Goal: Task Accomplishment & Management: Complete application form

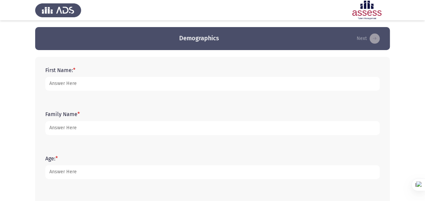
type input "ِ"
type input "[PERSON_NAME]"
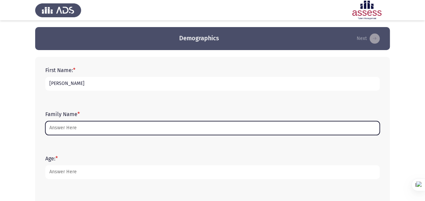
click at [204, 130] on input "Family Name *" at bounding box center [212, 128] width 334 height 14
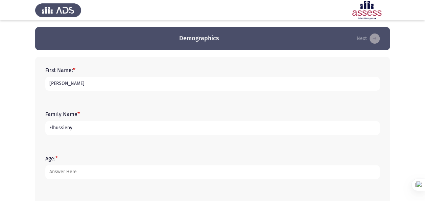
type input "Elhussieny"
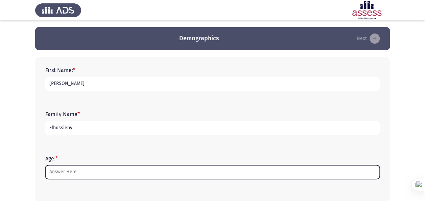
click at [179, 167] on input "Age: *" at bounding box center [212, 172] width 334 height 14
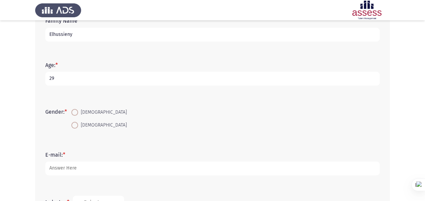
scroll to position [135, 0]
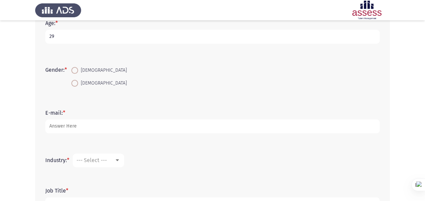
type input "29"
click at [77, 69] on span at bounding box center [74, 70] width 7 height 7
click at [77, 69] on input "[DEMOGRAPHIC_DATA]" at bounding box center [74, 70] width 7 height 7
radio input "true"
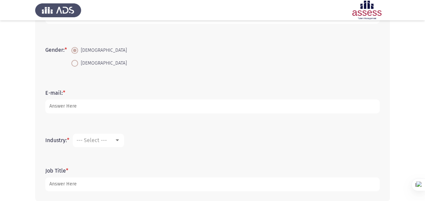
scroll to position [169, 0]
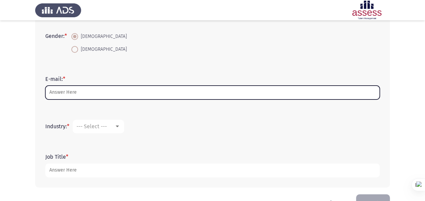
click at [62, 92] on input "E-mail: *" at bounding box center [212, 92] width 334 height 14
type input "a"
click at [126, 91] on input "E-mail: *" at bounding box center [212, 92] width 334 height 14
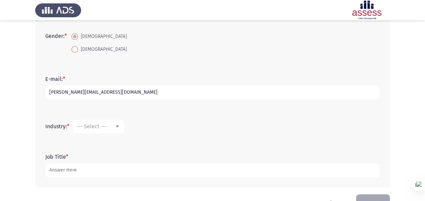
type input "[PERSON_NAME][EMAIL_ADDRESS][DOMAIN_NAME]"
click at [104, 127] on span "--- Select ---" at bounding box center [91, 126] width 30 height 6
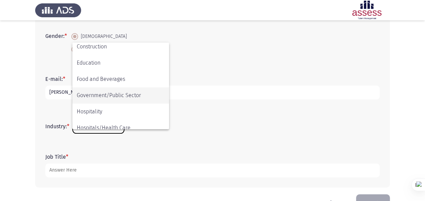
scroll to position [135, 0]
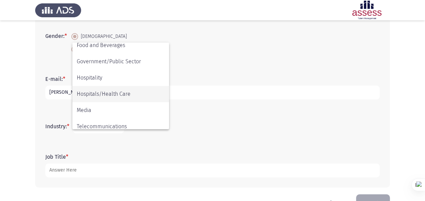
click at [105, 98] on span "Hospitals/Health Care" at bounding box center [121, 94] width 88 height 16
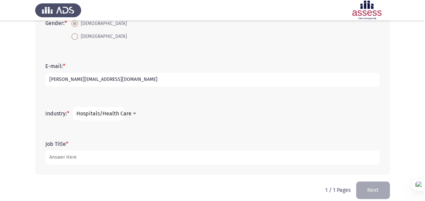
scroll to position [189, 0]
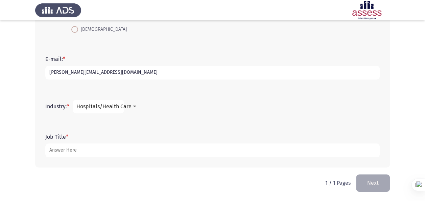
click at [89, 106] on span "Hospitals/Health Care" at bounding box center [103, 106] width 55 height 6
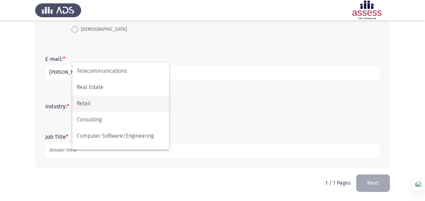
scroll to position [222, 0]
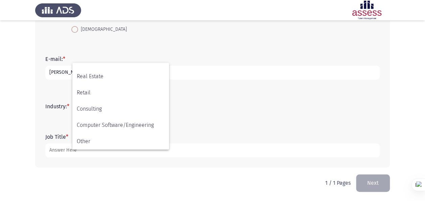
click at [187, 113] on div at bounding box center [212, 100] width 425 height 201
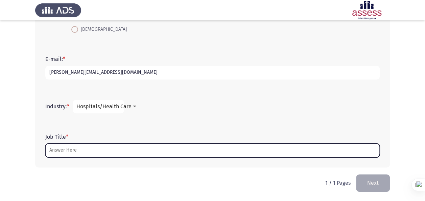
click at [79, 151] on input "Job Title *" at bounding box center [212, 150] width 334 height 14
type input "p"
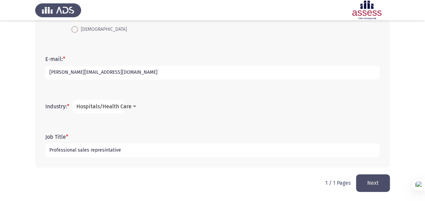
click at [103, 149] on input "Professional sales represintative" at bounding box center [212, 150] width 334 height 14
type input "Professional sales representative"
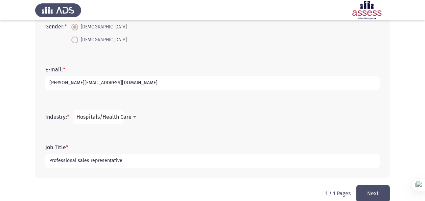
scroll to position [189, 0]
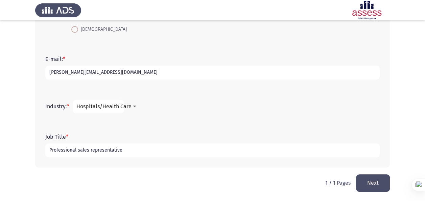
click at [371, 177] on button "Next" at bounding box center [373, 182] width 34 height 17
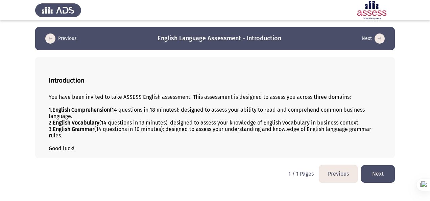
drag, startPoint x: 383, startPoint y: 175, endPoint x: 380, endPoint y: 179, distance: 5.2
click at [383, 175] on button "Next" at bounding box center [378, 173] width 34 height 17
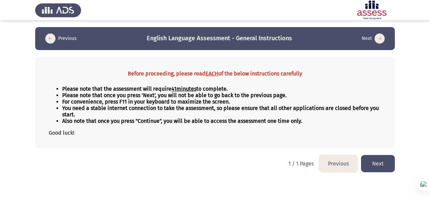
click at [389, 163] on button "Next" at bounding box center [378, 163] width 34 height 17
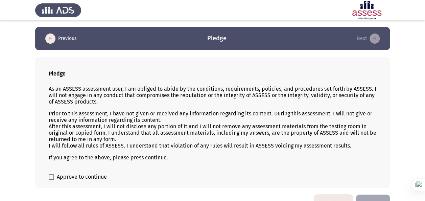
click at [94, 88] on p "As an ASSESS assessment user, I am obliged to abide by the conditions, requirem…" at bounding box center [212, 94] width 327 height 19
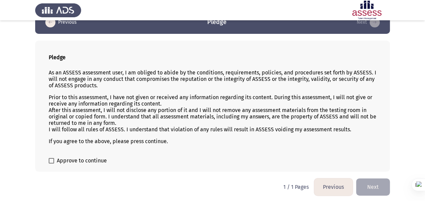
scroll to position [16, 0]
click at [51, 158] on span at bounding box center [51, 160] width 5 height 5
click at [51, 163] on input "Approve to continue" at bounding box center [51, 163] width 0 height 0
checkbox input "true"
click at [375, 181] on button "Next" at bounding box center [373, 186] width 34 height 17
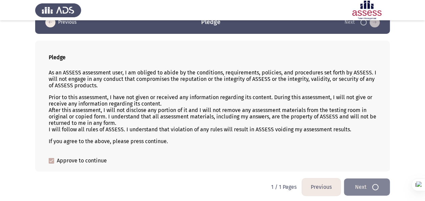
scroll to position [0, 0]
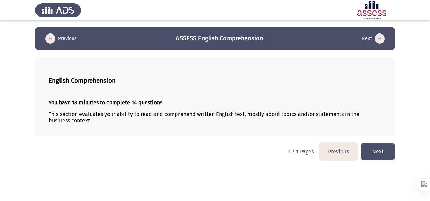
click at [371, 145] on button "Next" at bounding box center [378, 151] width 34 height 17
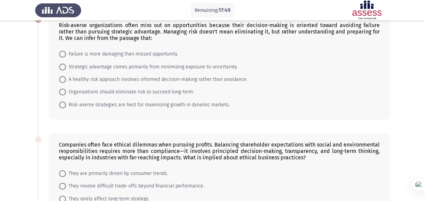
scroll to position [44, 0]
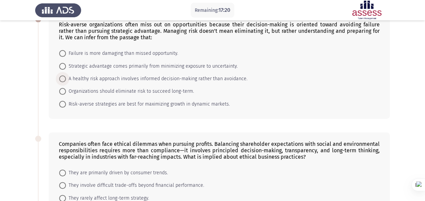
click at [65, 77] on span at bounding box center [62, 78] width 7 height 7
click at [65, 77] on input "A healthy risk approach involves informed decision-making rather than avoidance." at bounding box center [62, 78] width 7 height 7
radio input "true"
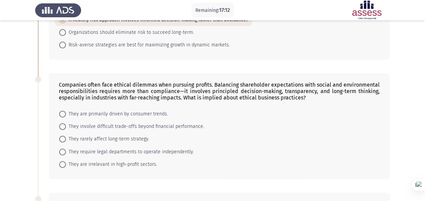
scroll to position [111, 0]
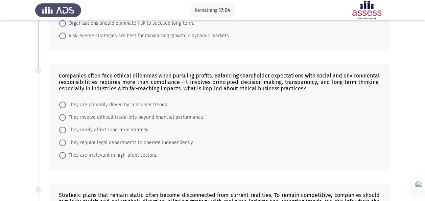
click at [61, 116] on span at bounding box center [62, 117] width 7 height 7
click at [61, 116] on input "They involve difficult trade-offs beyond financial performance." at bounding box center [62, 117] width 7 height 7
radio input "true"
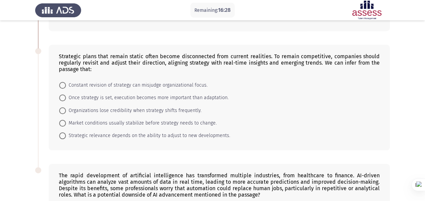
scroll to position [240, 0]
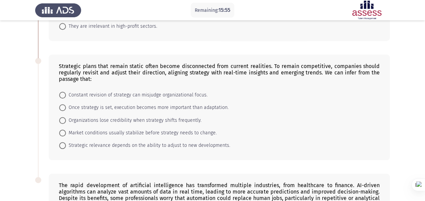
click at [62, 142] on span at bounding box center [62, 145] width 7 height 7
click at [62, 142] on input "Strategic relevance depends on the ability to adjust to new developments." at bounding box center [62, 145] width 7 height 7
radio input "true"
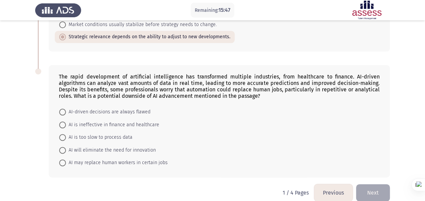
scroll to position [354, 0]
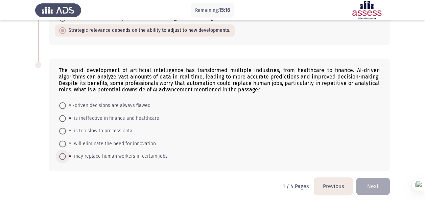
click at [65, 153] on span at bounding box center [62, 156] width 7 height 7
click at [65, 153] on input "AI may replace human workers in certain jobs" at bounding box center [62, 156] width 7 height 7
radio input "true"
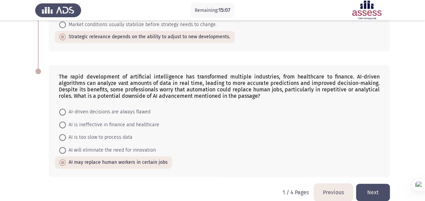
scroll to position [354, 0]
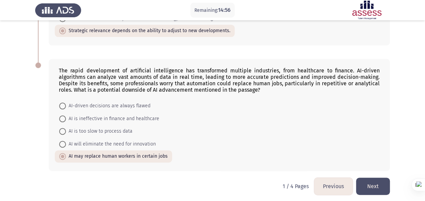
click at [373, 180] on button "Next" at bounding box center [373, 185] width 34 height 17
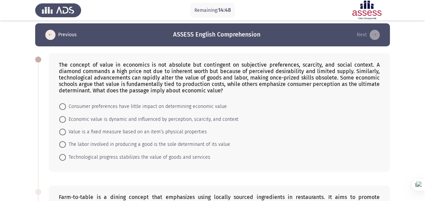
scroll to position [0, 0]
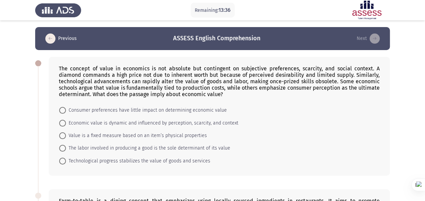
click at [131, 119] on span "Economic value is dynamic and influenced by perception, scarcity, and context" at bounding box center [152, 123] width 172 height 8
click at [66, 120] on input "Economic value is dynamic and influenced by perception, scarcity, and context" at bounding box center [62, 123] width 7 height 7
radio input "true"
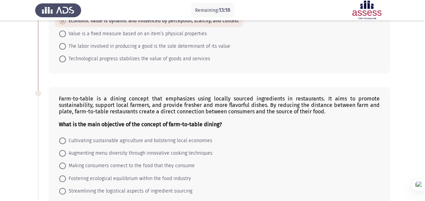
scroll to position [135, 0]
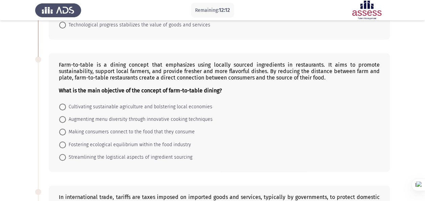
click at [61, 104] on span at bounding box center [62, 106] width 7 height 7
click at [61, 104] on input "Cultivating sustainable agriculture and bolstering local economies" at bounding box center [62, 106] width 7 height 7
radio input "true"
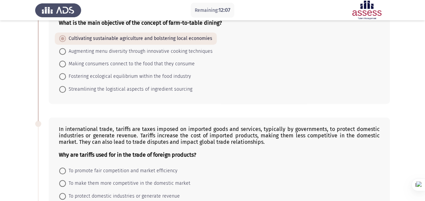
scroll to position [270, 0]
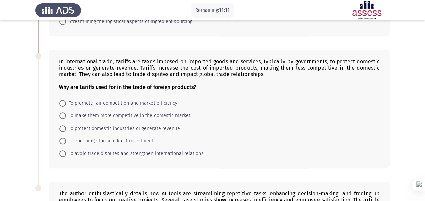
click at [63, 124] on label "To protect domestic industries or generate revenue" at bounding box center [119, 128] width 121 height 8
click at [63, 125] on input "To protect domestic industries or generate revenue" at bounding box center [62, 128] width 7 height 7
radio input "true"
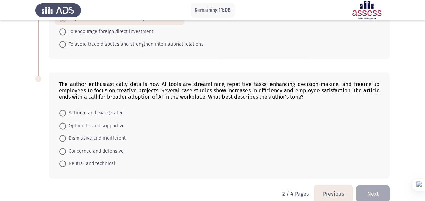
scroll to position [386, 0]
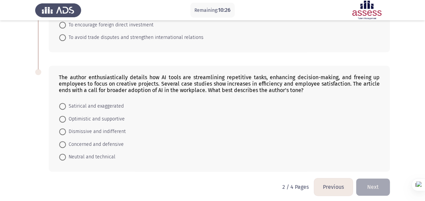
click at [60, 154] on span at bounding box center [62, 156] width 7 height 7
click at [60, 154] on input "Neutral and technical" at bounding box center [62, 156] width 7 height 7
radio input "true"
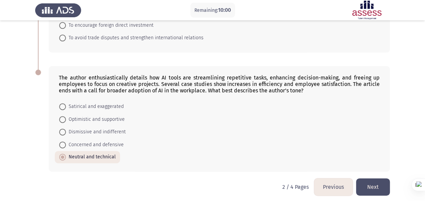
click at [382, 184] on button "Next" at bounding box center [373, 186] width 34 height 17
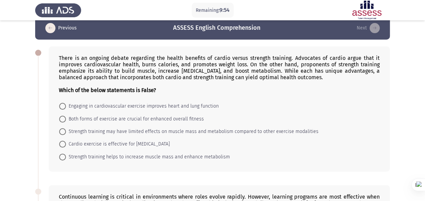
scroll to position [0, 0]
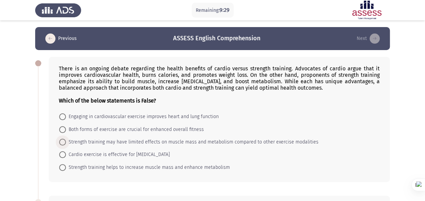
click at [119, 138] on span "Strength training may have limited effects on muscle mass and metabolism compar…" at bounding box center [192, 142] width 252 height 8
click at [66, 138] on input "Strength training may have limited effects on muscle mass and metabolism compar…" at bounding box center [62, 141] width 7 height 7
radio input "true"
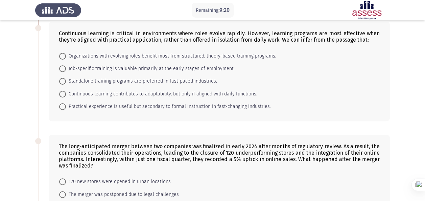
scroll to position [101, 0]
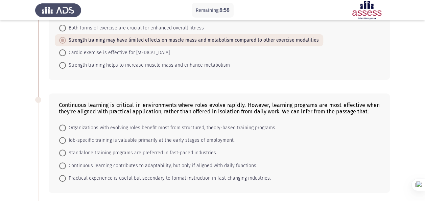
click at [67, 161] on span "Continuous learning contributes to adaptability, but only if aligned with daily…" at bounding box center [161, 165] width 191 height 8
click at [66, 162] on input "Continuous learning contributes to adaptability, but only if aligned with daily…" at bounding box center [62, 165] width 7 height 7
radio input "true"
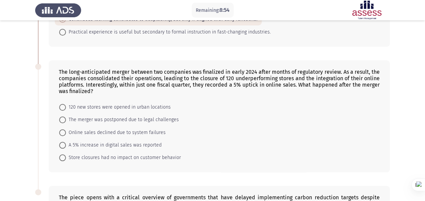
scroll to position [236, 0]
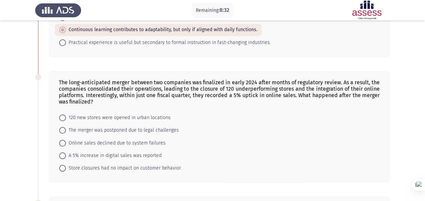
click at [62, 152] on span at bounding box center [62, 155] width 7 height 7
click at [62, 152] on input "A 5% increase in digital sales was reported" at bounding box center [62, 155] width 7 height 7
radio input "true"
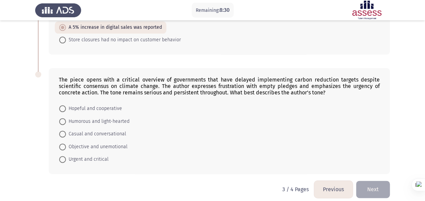
scroll to position [367, 0]
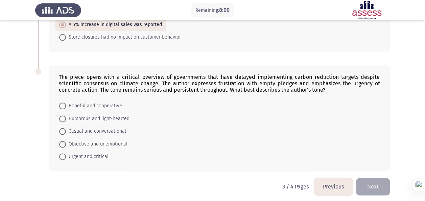
click at [59, 154] on span at bounding box center [62, 156] width 7 height 7
click at [59, 154] on input "Urgent and critical" at bounding box center [62, 156] width 7 height 7
radio input "true"
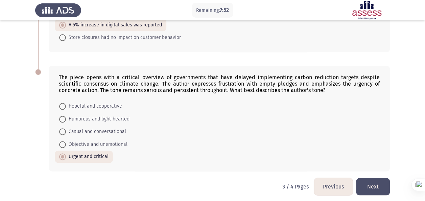
click at [377, 179] on button "Next" at bounding box center [373, 186] width 34 height 17
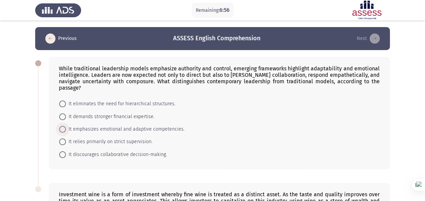
click at [70, 125] on span "It emphasizes emotional and adaptive competencies." at bounding box center [125, 129] width 119 height 8
click at [66, 126] on input "It emphasizes emotional and adaptive competencies." at bounding box center [62, 129] width 7 height 7
radio input "true"
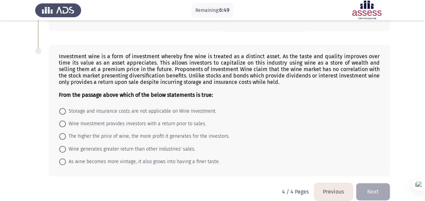
scroll to position [137, 0]
click at [151, 157] on span "As wine becomes more vintage, it also grows into having a finer taste." at bounding box center [143, 161] width 154 height 8
click at [66, 158] on input "As wine becomes more vintage, it also grows into having a finer taste." at bounding box center [62, 161] width 7 height 7
radio input "true"
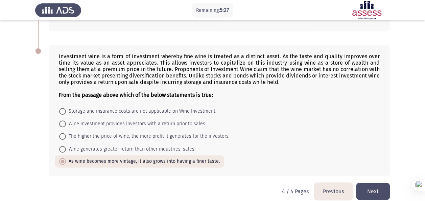
click at [376, 185] on button "Next" at bounding box center [373, 190] width 34 height 17
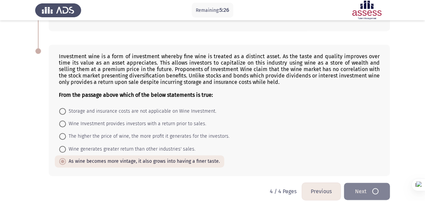
scroll to position [0, 0]
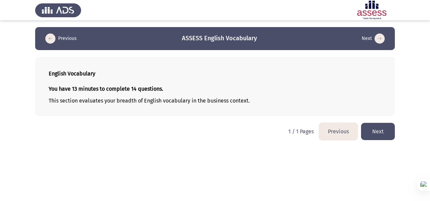
click at [380, 131] on button "Next" at bounding box center [378, 131] width 34 height 17
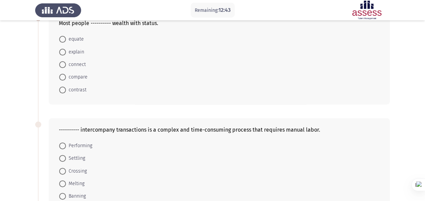
scroll to position [44, 0]
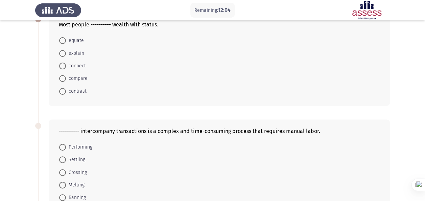
drag, startPoint x: 78, startPoint y: 52, endPoint x: 42, endPoint y: 0, distance: 62.7
click at [42, 0] on div "Remaining: 12:04" at bounding box center [212, 10] width 425 height 20
click at [61, 40] on span at bounding box center [62, 40] width 7 height 7
click at [61, 40] on input "equate" at bounding box center [62, 40] width 7 height 7
radio input "true"
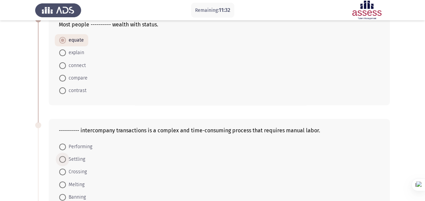
click at [61, 157] on span at bounding box center [62, 159] width 7 height 7
click at [61, 157] on input "Settling" at bounding box center [62, 159] width 7 height 7
radio input "true"
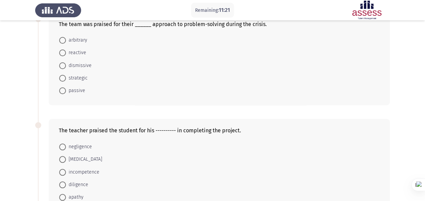
scroll to position [255, 0]
click at [60, 78] on span at bounding box center [62, 78] width 7 height 7
click at [60, 78] on input "strategic" at bounding box center [62, 78] width 7 height 7
radio input "true"
click at [61, 181] on span at bounding box center [62, 184] width 7 height 7
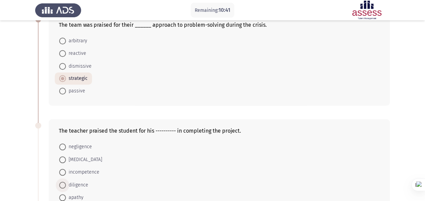
click at [61, 181] on input "diligence" at bounding box center [62, 184] width 7 height 7
radio input "true"
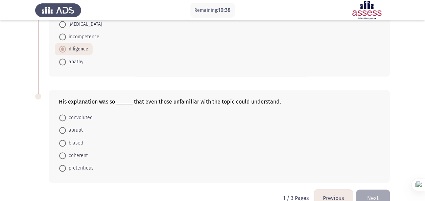
scroll to position [403, 0]
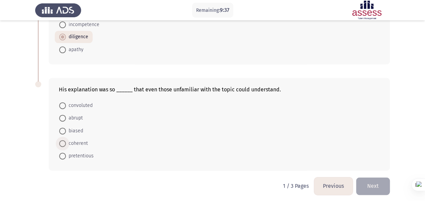
click at [64, 140] on span at bounding box center [62, 143] width 7 height 7
click at [64, 140] on input "coherent" at bounding box center [62, 143] width 7 height 7
radio input "true"
click at [372, 177] on button "Next" at bounding box center [373, 185] width 34 height 17
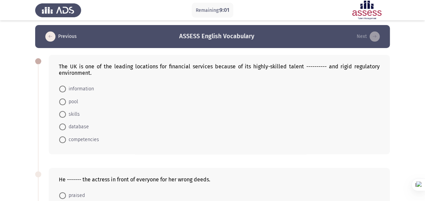
scroll to position [0, 0]
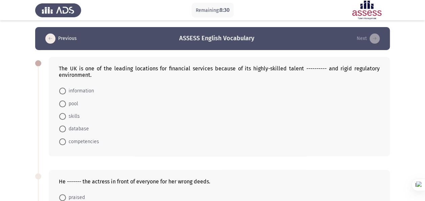
click at [64, 100] on label "pool" at bounding box center [68, 104] width 19 height 8
click at [64, 100] on input "pool" at bounding box center [62, 103] width 7 height 7
radio input "true"
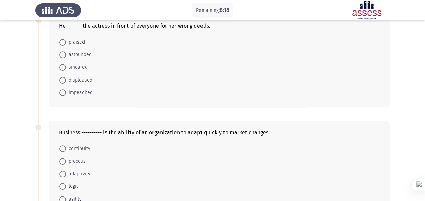
scroll to position [156, 0]
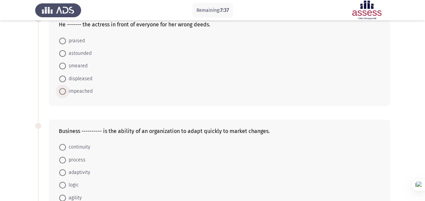
click at [65, 88] on span at bounding box center [62, 91] width 7 height 7
click at [65, 88] on input "impeached" at bounding box center [62, 91] width 7 height 7
radio input "true"
click at [62, 194] on span at bounding box center [62, 197] width 7 height 7
click at [62, 194] on input "agility" at bounding box center [62, 197] width 7 height 7
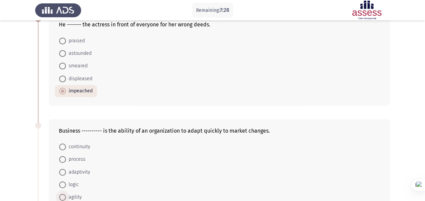
radio input "true"
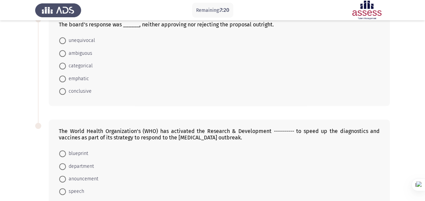
scroll to position [367, 0]
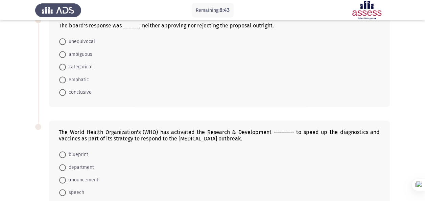
click at [62, 55] on span at bounding box center [62, 54] width 7 height 7
click at [62, 55] on input "ambiguous" at bounding box center [62, 54] width 7 height 7
radio input "true"
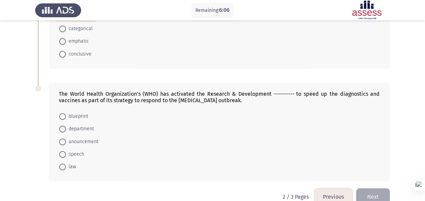
scroll to position [415, 0]
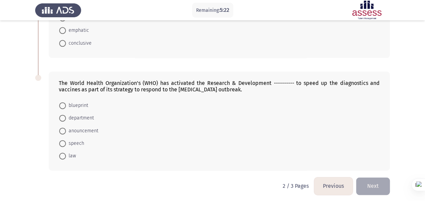
click at [61, 115] on span at bounding box center [62, 118] width 7 height 7
click at [61, 115] on input "department" at bounding box center [62, 118] width 7 height 7
radio input "true"
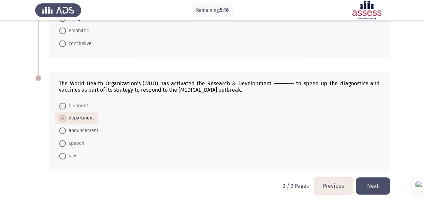
click at [370, 180] on button "Next" at bounding box center [373, 185] width 34 height 17
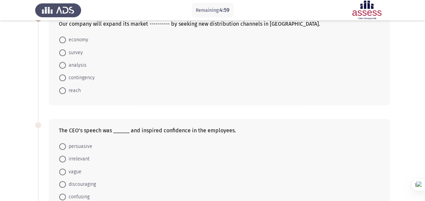
scroll to position [44, 0]
click at [60, 89] on span at bounding box center [62, 90] width 7 height 7
click at [60, 89] on input "reach" at bounding box center [62, 90] width 7 height 7
radio input "true"
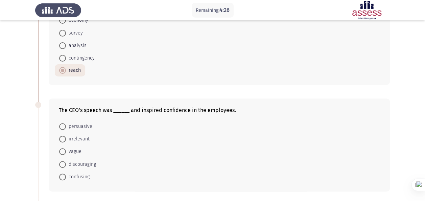
scroll to position [78, 0]
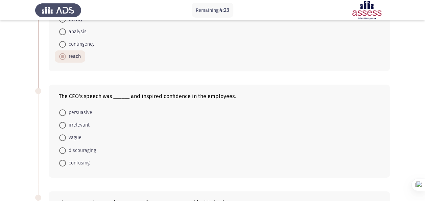
click at [65, 111] on span at bounding box center [62, 112] width 7 height 7
click at [65, 111] on input "persuasive" at bounding box center [62, 112] width 7 height 7
radio input "true"
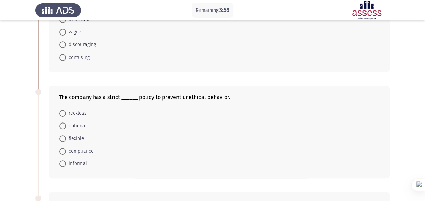
scroll to position [182, 0]
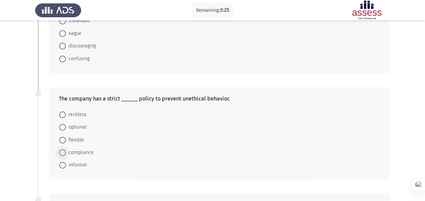
click at [60, 148] on label "compliance" at bounding box center [76, 152] width 34 height 8
click at [60, 149] on input "compliance" at bounding box center [62, 152] width 7 height 7
radio input "true"
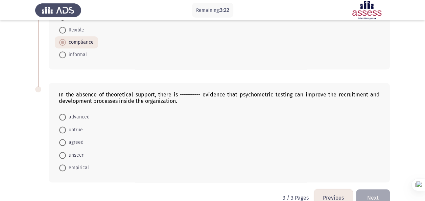
scroll to position [304, 0]
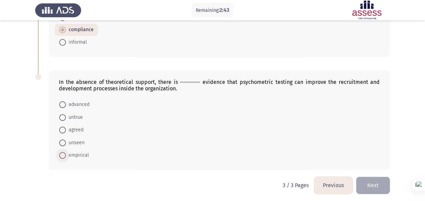
click at [64, 152] on span at bounding box center [62, 155] width 7 height 7
click at [64, 152] on input "empirical" at bounding box center [62, 155] width 7 height 7
radio input "true"
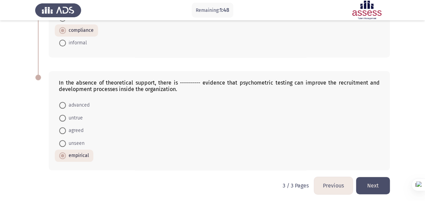
click at [379, 179] on button "Next" at bounding box center [373, 185] width 34 height 17
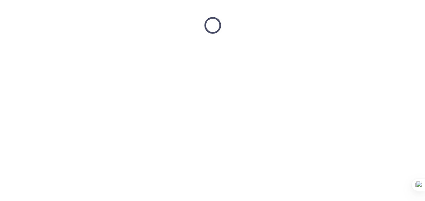
scroll to position [0, 0]
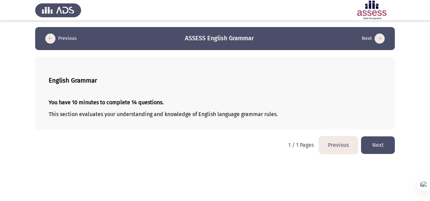
click at [384, 142] on button "Next" at bounding box center [378, 144] width 34 height 17
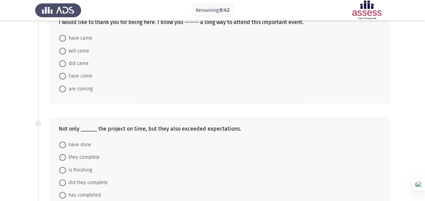
scroll to position [45, 0]
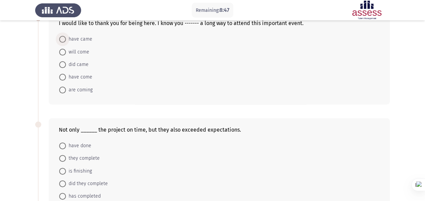
click at [61, 40] on span at bounding box center [62, 39] width 7 height 7
click at [61, 40] on input "have came" at bounding box center [62, 39] width 7 height 7
radio input "true"
click at [64, 74] on span at bounding box center [62, 76] width 7 height 7
click at [64, 74] on input "have come" at bounding box center [62, 76] width 7 height 7
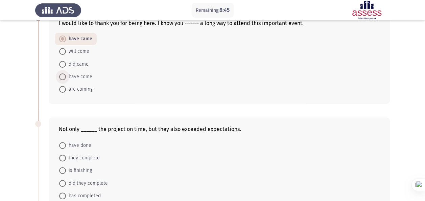
radio input "true"
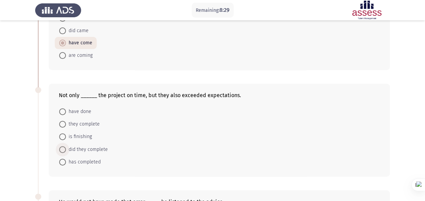
click at [63, 148] on span at bounding box center [62, 149] width 7 height 7
click at [63, 148] on input "did they complete" at bounding box center [62, 149] width 7 height 7
radio input "true"
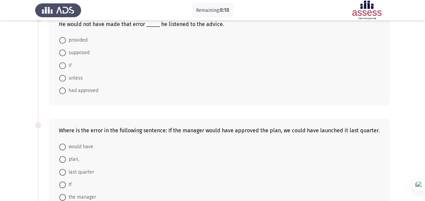
scroll to position [254, 0]
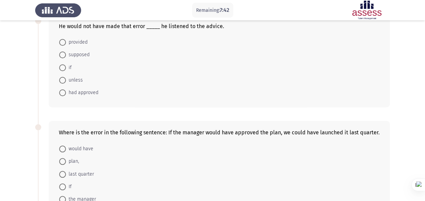
click at [65, 67] on span at bounding box center [62, 67] width 7 height 7
click at [65, 67] on input "if" at bounding box center [62, 67] width 7 height 7
radio input "true"
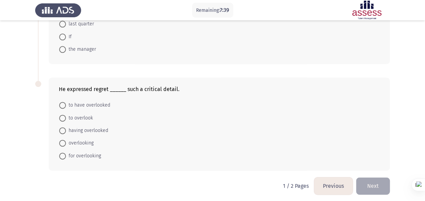
scroll to position [336, 0]
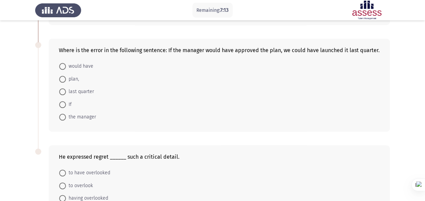
click at [64, 103] on span at bounding box center [62, 104] width 7 height 7
click at [64, 103] on input "If" at bounding box center [62, 104] width 7 height 7
radio input "true"
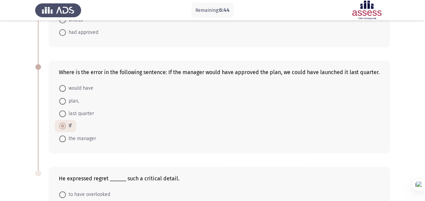
scroll to position [335, 0]
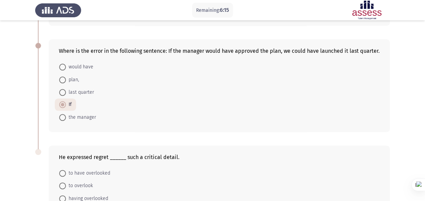
click at [63, 104] on span at bounding box center [62, 104] width 7 height 7
click at [63, 104] on input "If" at bounding box center [62, 104] width 7 height 7
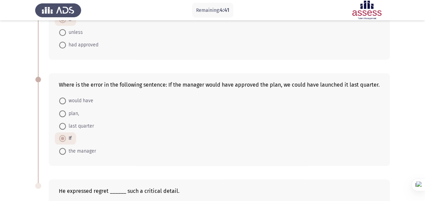
click at [61, 97] on span at bounding box center [62, 100] width 7 height 7
click at [61, 97] on input "would have" at bounding box center [62, 100] width 7 height 7
radio input "true"
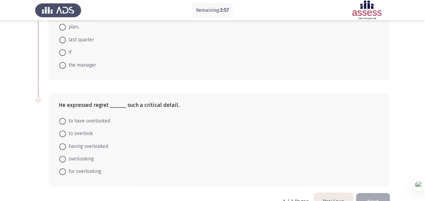
scroll to position [403, 0]
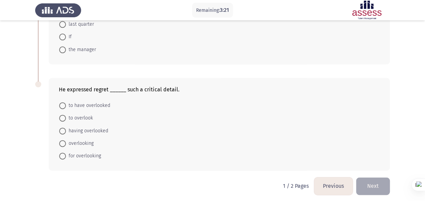
click at [64, 140] on span at bounding box center [62, 143] width 7 height 7
click at [64, 140] on input "overlooking" at bounding box center [62, 143] width 7 height 7
radio input "true"
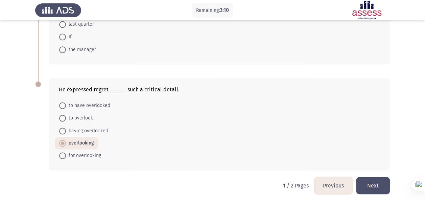
click at [368, 180] on button "Next" at bounding box center [373, 185] width 34 height 17
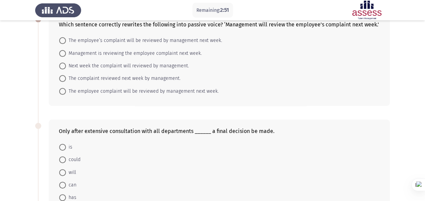
scroll to position [43, 0]
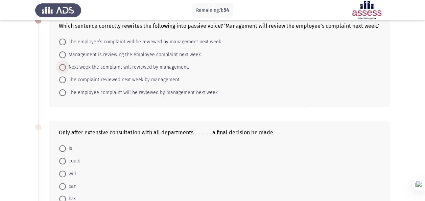
click at [104, 68] on span "Next week the complaint will reviewed by management." at bounding box center [127, 67] width 123 height 8
click at [66, 68] on input "Next week the complaint will reviewed by management." at bounding box center [62, 67] width 7 height 7
radio input "true"
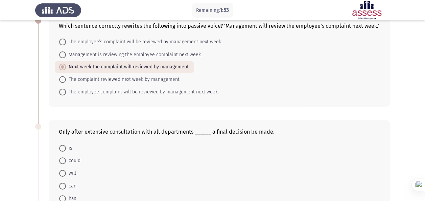
scroll to position [76, 0]
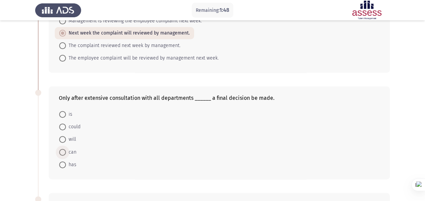
click at [65, 151] on span at bounding box center [62, 152] width 7 height 7
click at [65, 151] on input "can" at bounding box center [62, 152] width 7 height 7
radio input "true"
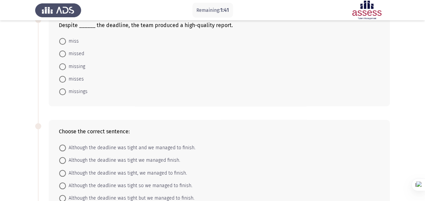
scroll to position [254, 0]
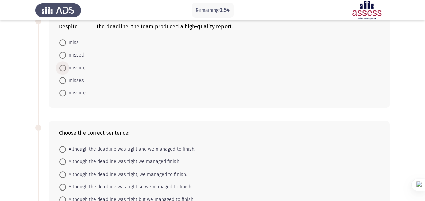
click at [62, 65] on span at bounding box center [62, 68] width 7 height 7
click at [62, 65] on input "missing" at bounding box center [62, 68] width 7 height 7
radio input "true"
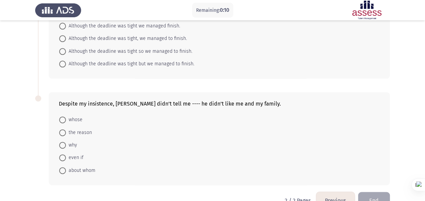
scroll to position [355, 0]
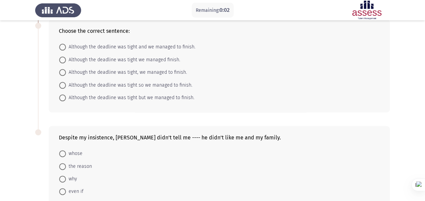
click at [63, 83] on span at bounding box center [62, 85] width 7 height 7
click at [63, 83] on input "Although the deadline was tight so we managed to finish." at bounding box center [62, 85] width 7 height 7
radio input "true"
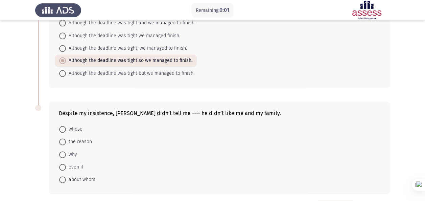
scroll to position [389, 0]
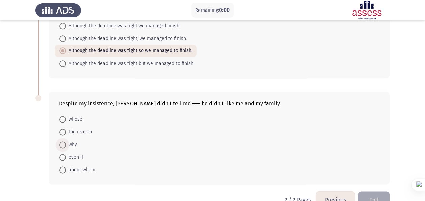
click at [63, 141] on span at bounding box center [62, 144] width 7 height 7
click at [63, 141] on input "why" at bounding box center [62, 144] width 7 height 7
radio input "true"
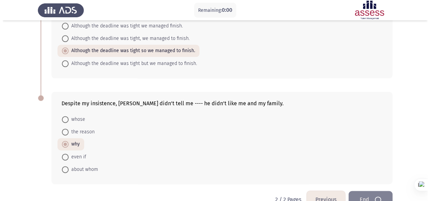
scroll to position [0, 0]
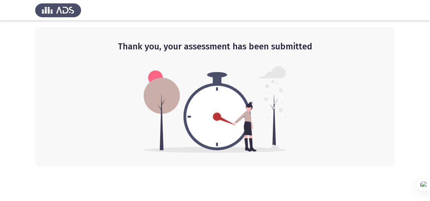
click at [146, 57] on div "Thank you, your assessment has been submitted" at bounding box center [214, 96] width 359 height 139
click at [178, 116] on img at bounding box center [215, 109] width 143 height 86
click at [59, 8] on img at bounding box center [58, 10] width 46 height 19
